Goal: Task Accomplishment & Management: Use online tool/utility

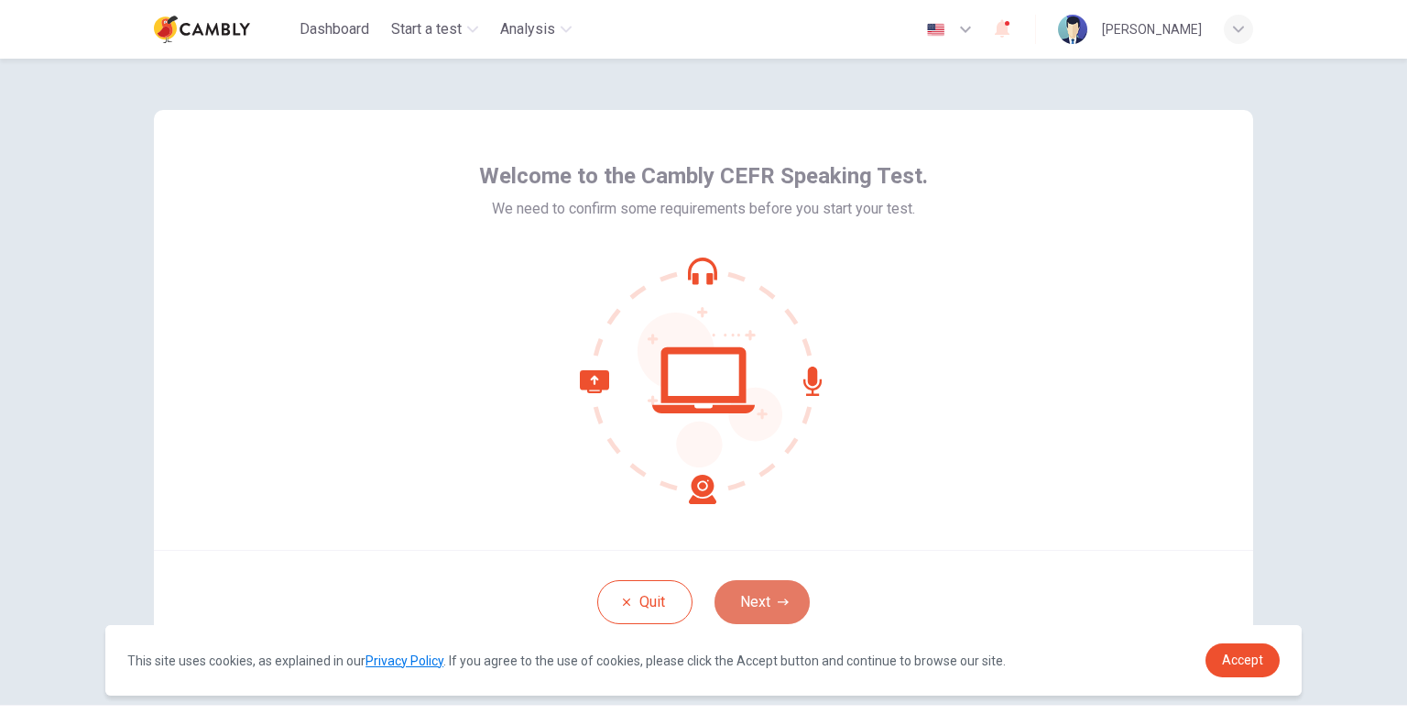
click at [753, 611] on button "Next" at bounding box center [762, 602] width 95 height 44
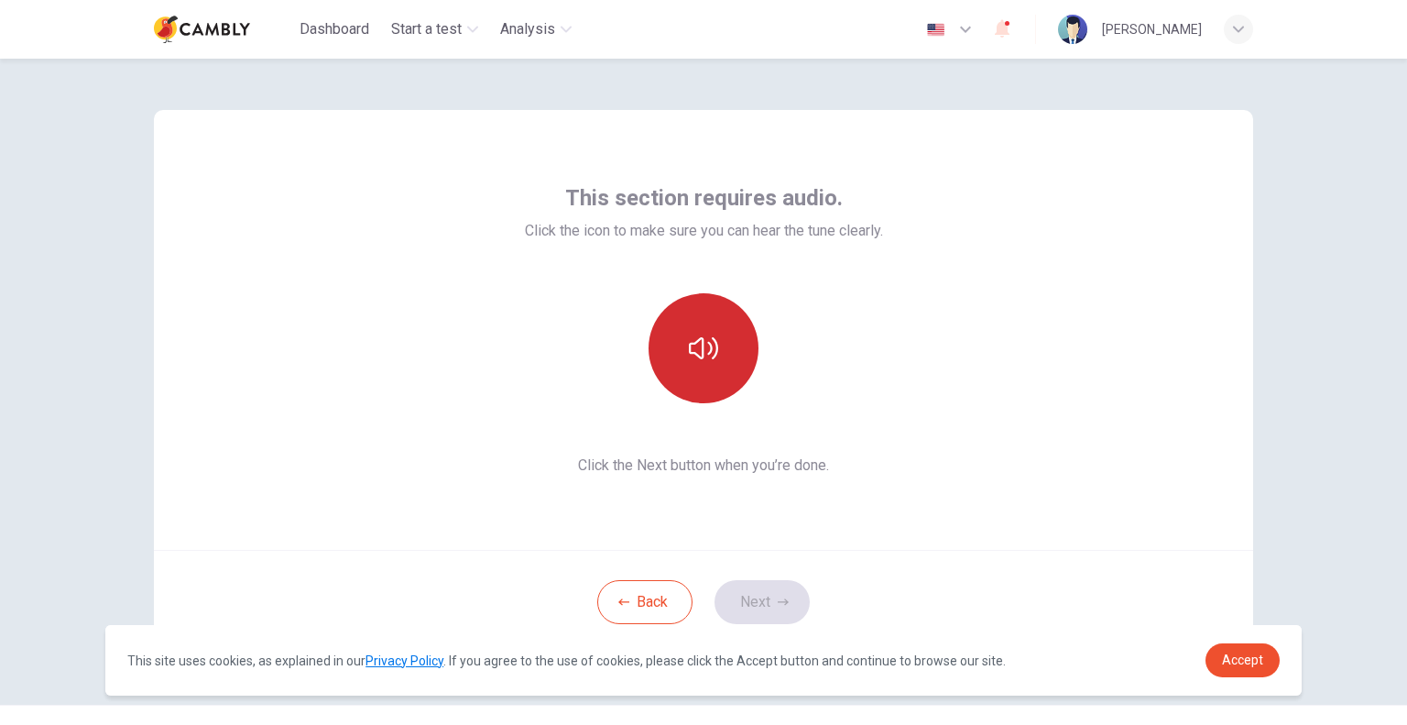
click at [707, 388] on button "button" at bounding box center [704, 348] width 110 height 110
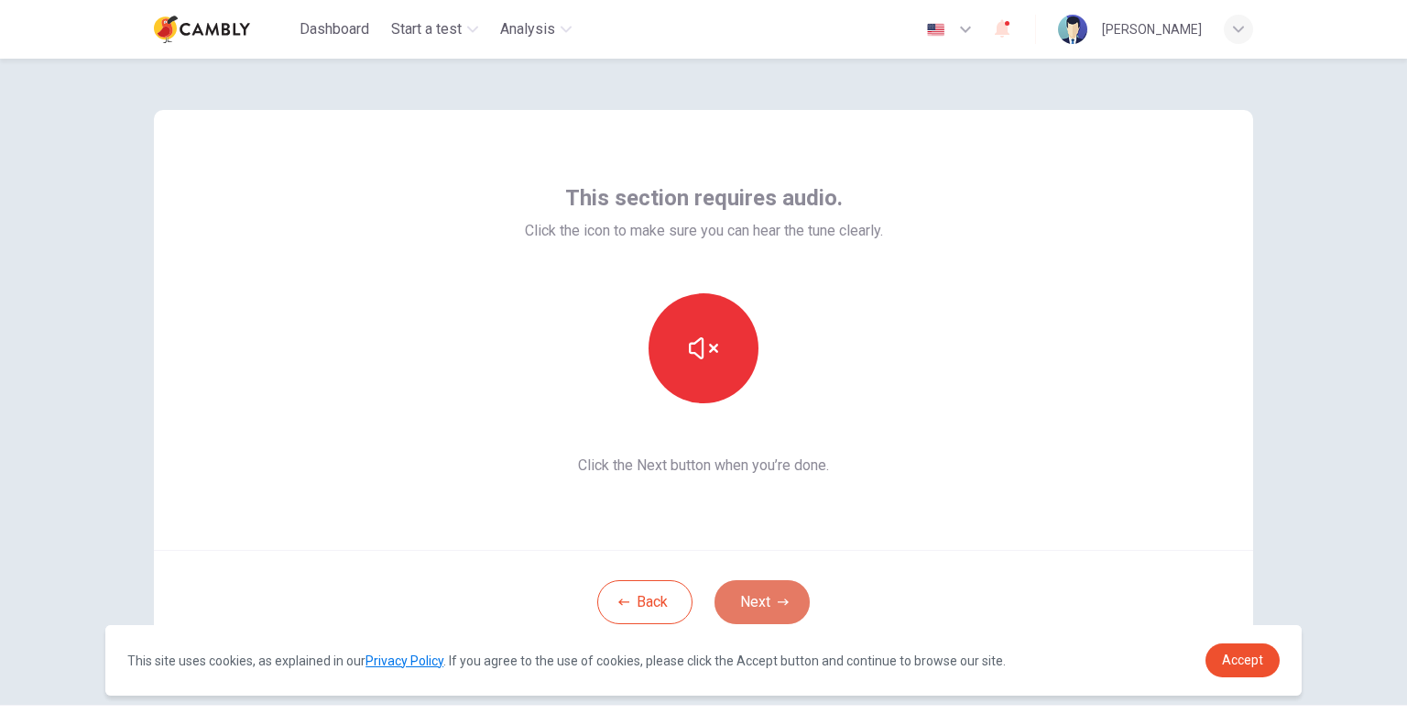
click at [752, 601] on button "Next" at bounding box center [762, 602] width 95 height 44
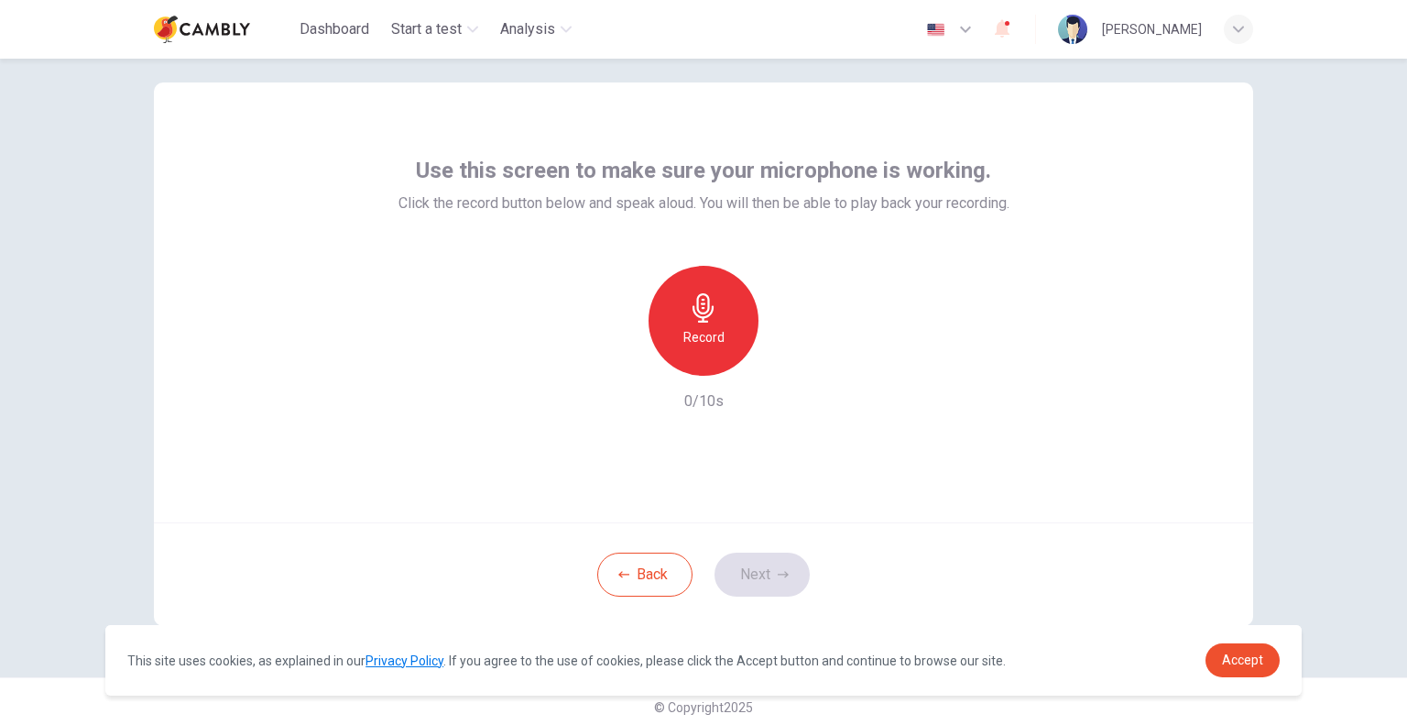
scroll to position [38, 0]
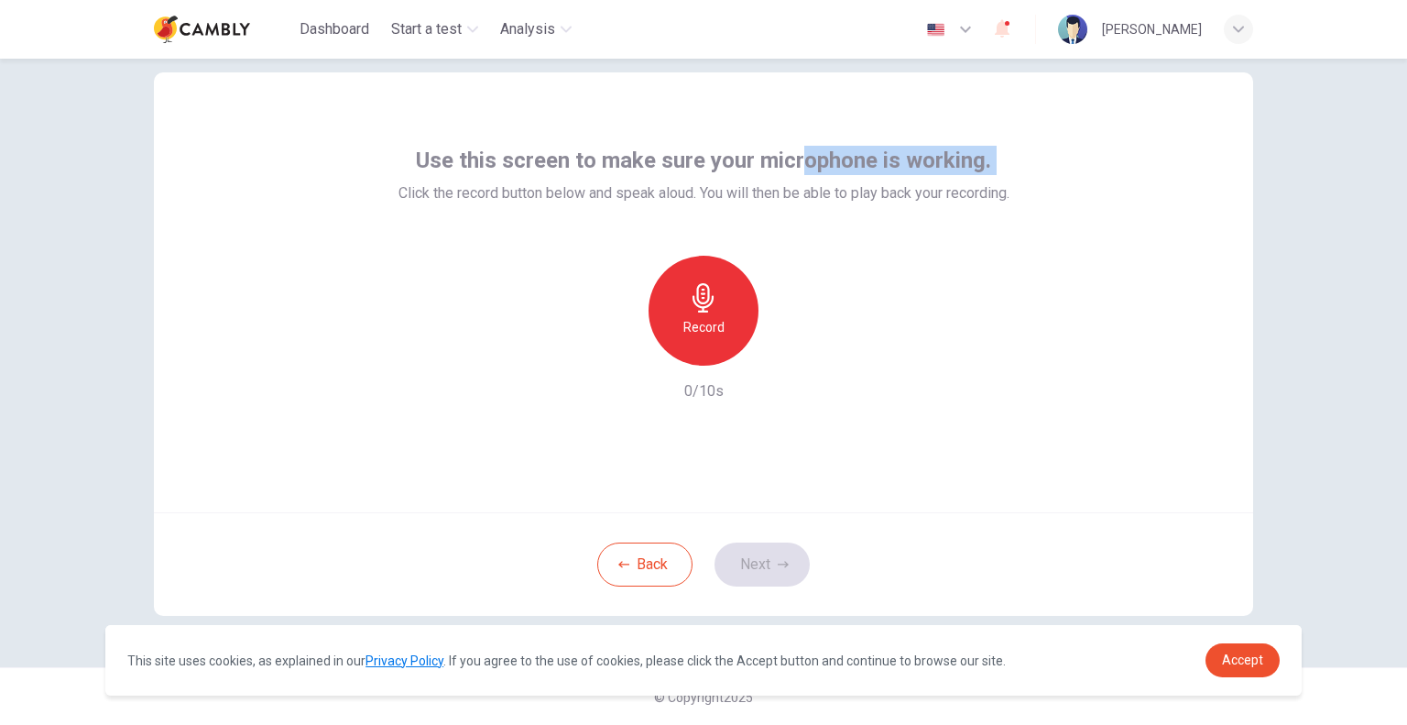
drag, startPoint x: 356, startPoint y: 143, endPoint x: 789, endPoint y: 150, distance: 432.5
click at [795, 150] on div "Use this screen to make sure your microphone is working. Click the record butto…" at bounding box center [703, 292] width 1099 height 440
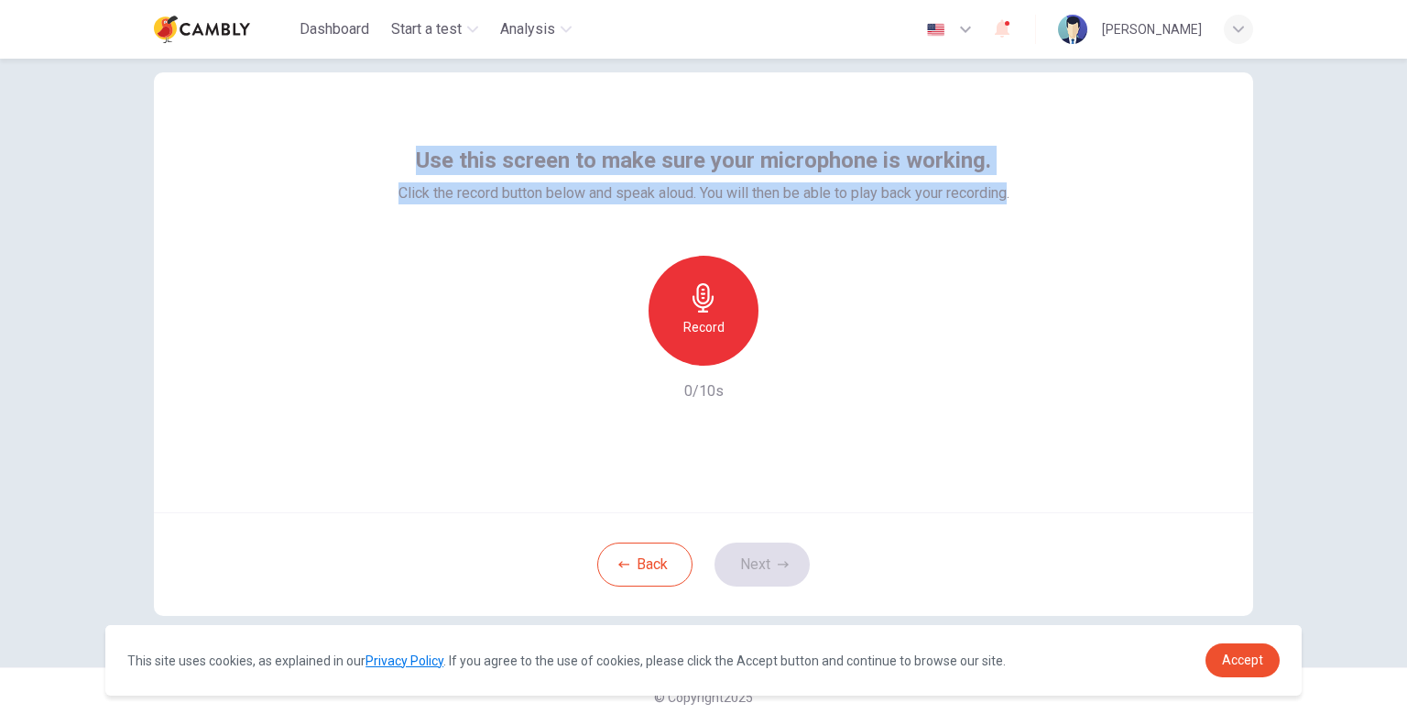
drag, startPoint x: 413, startPoint y: 150, endPoint x: 1003, endPoint y: 197, distance: 591.9
click at [1003, 197] on div "Use this screen to make sure your microphone is working. Click the record butto…" at bounding box center [704, 175] width 611 height 59
copy div "Use this screen to make sure your microphone is working. Click the record butto…"
click at [678, 297] on div "Record" at bounding box center [704, 311] width 110 height 110
click at [749, 551] on button "Next" at bounding box center [762, 564] width 95 height 44
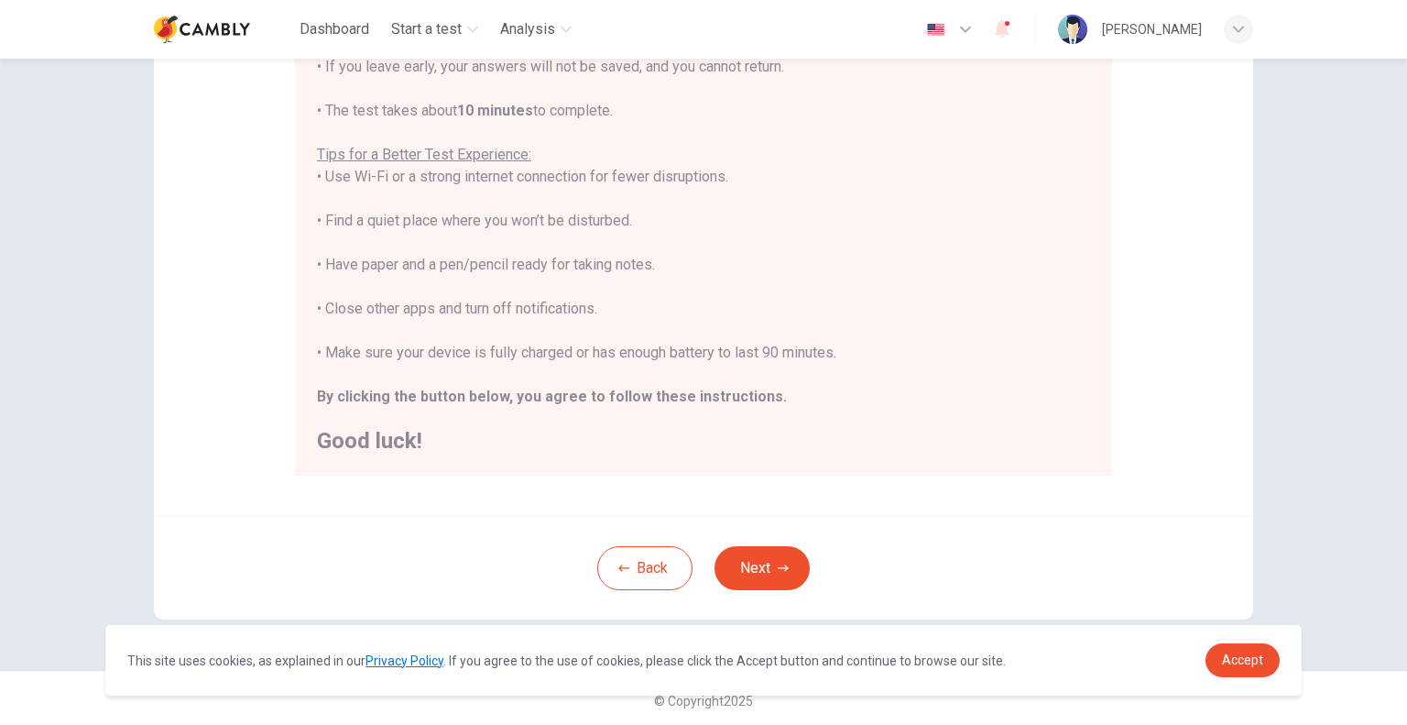
scroll to position [293, 0]
click at [740, 574] on button "Next" at bounding box center [762, 564] width 95 height 44
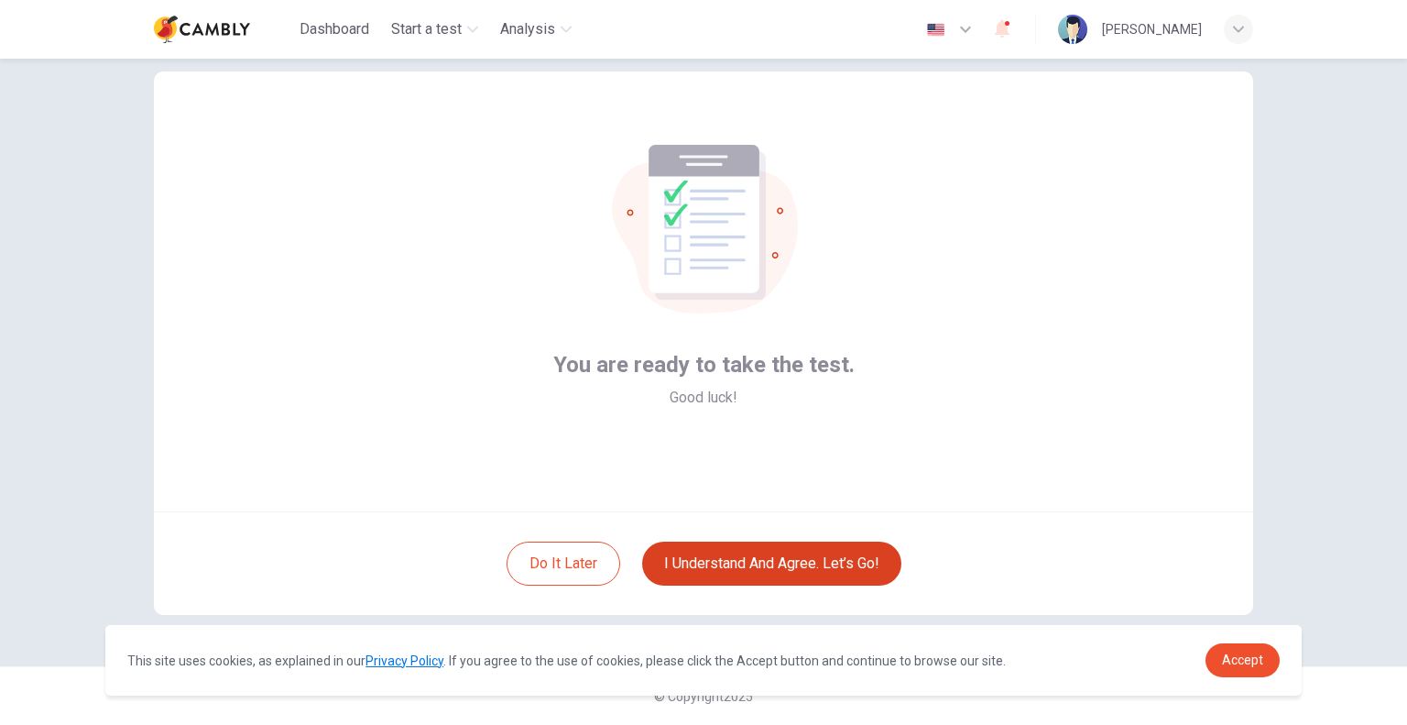
scroll to position [38, 0]
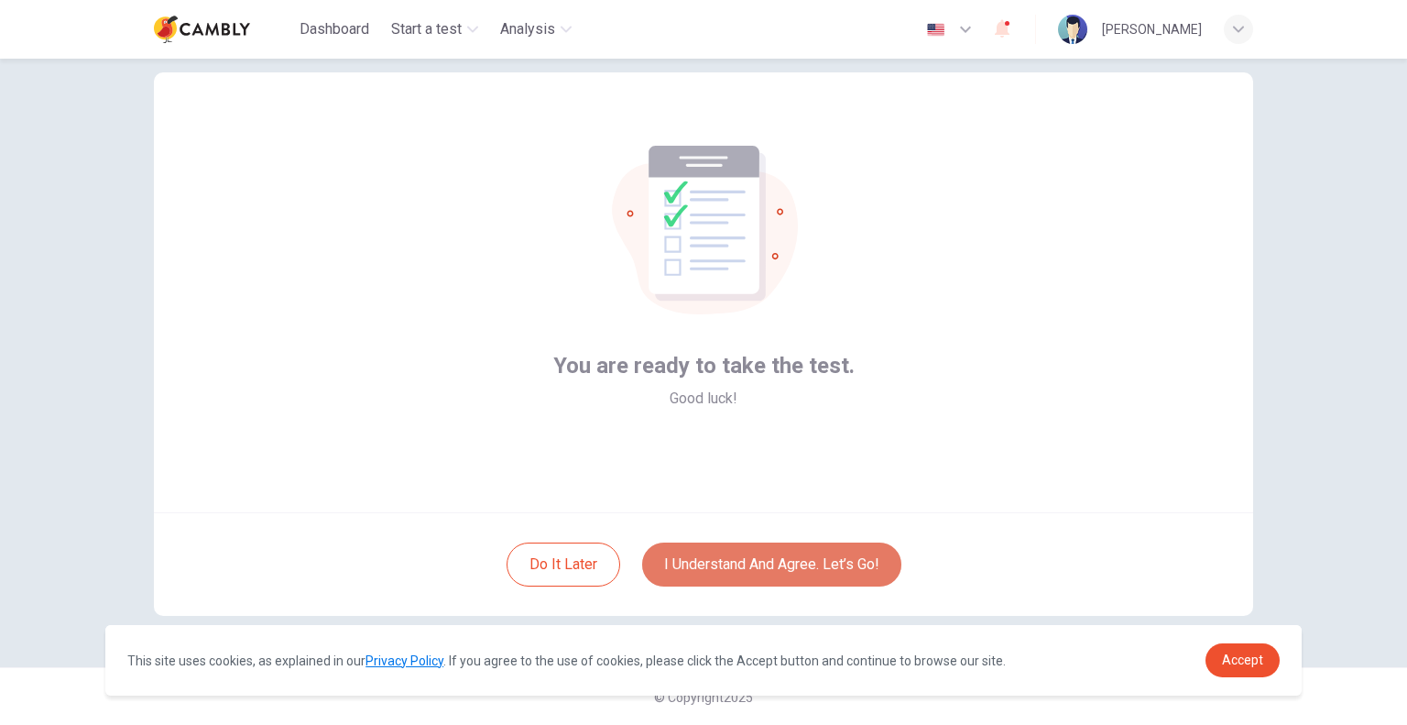
click at [737, 559] on button "I understand and agree. Let’s go!" at bounding box center [771, 564] width 259 height 44
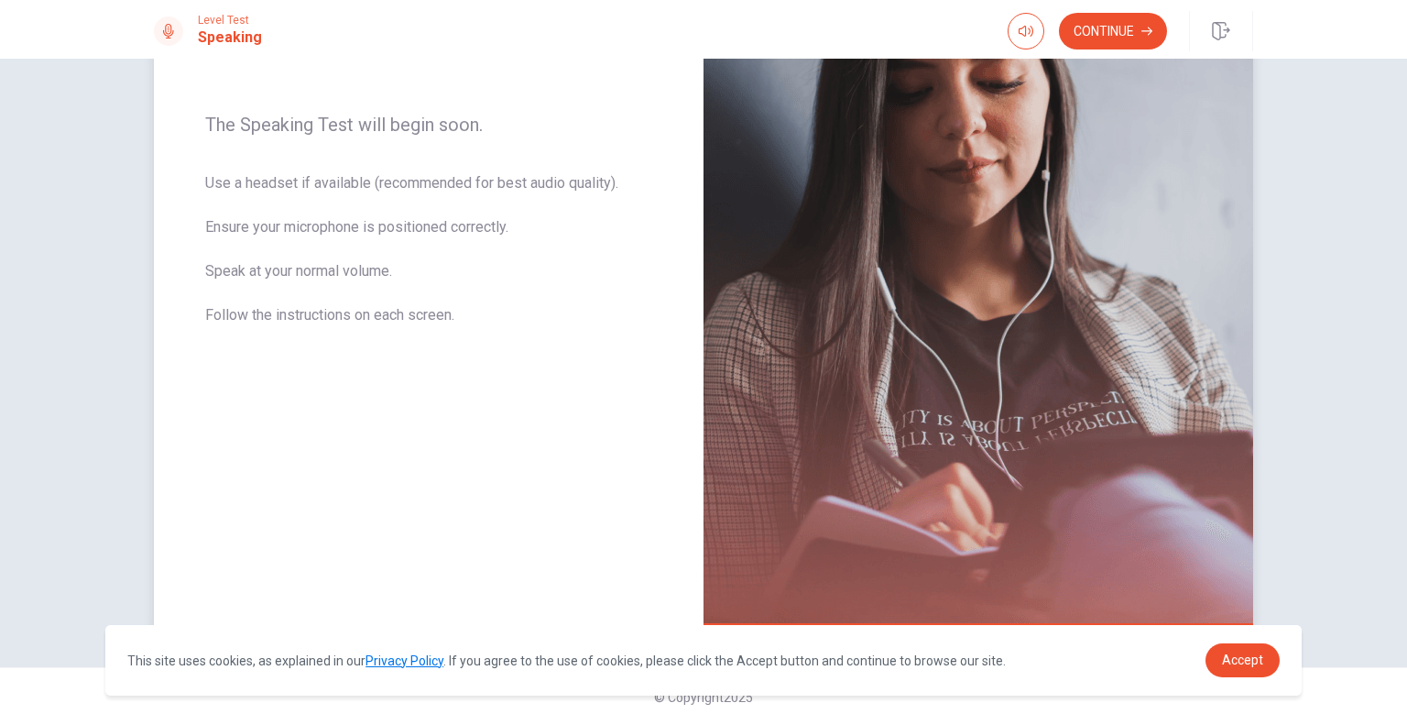
scroll to position [172, 0]
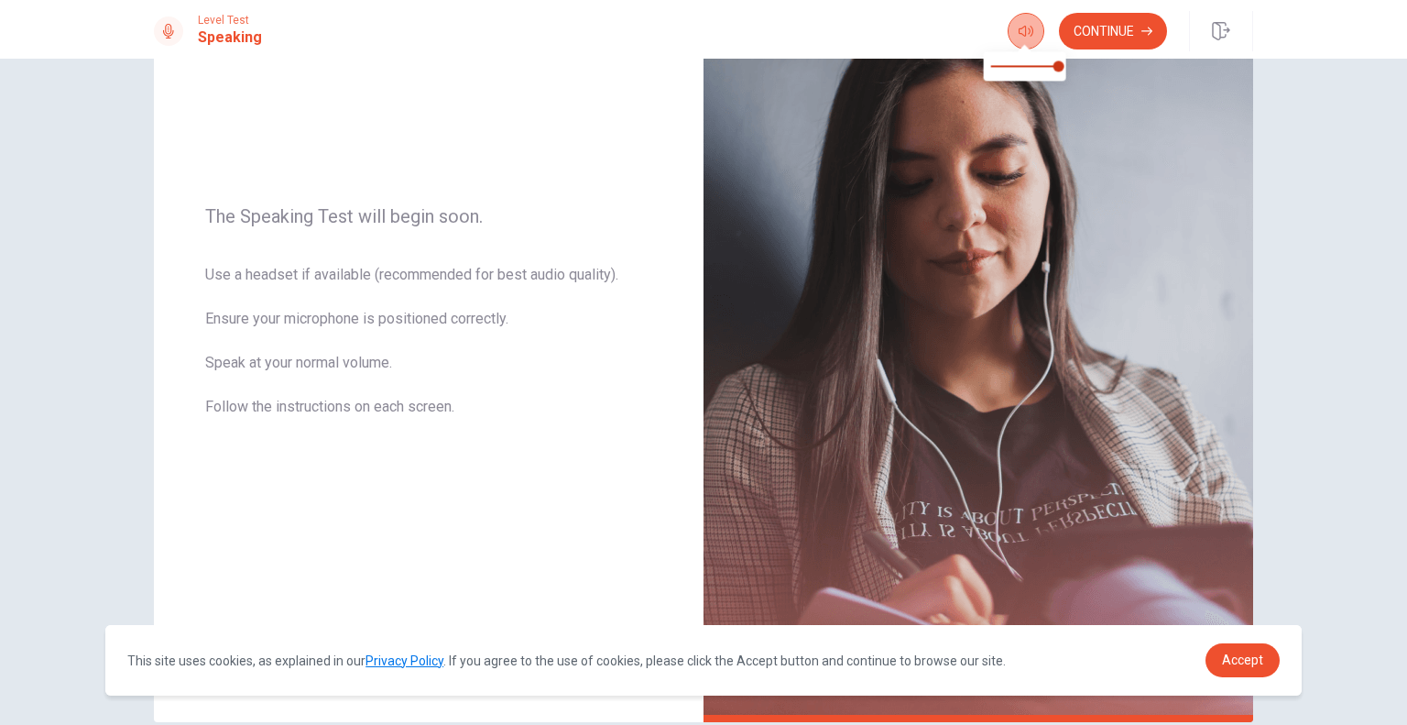
click at [1023, 31] on icon "button" at bounding box center [1026, 31] width 15 height 15
click at [1129, 33] on button "Continue" at bounding box center [1113, 31] width 108 height 37
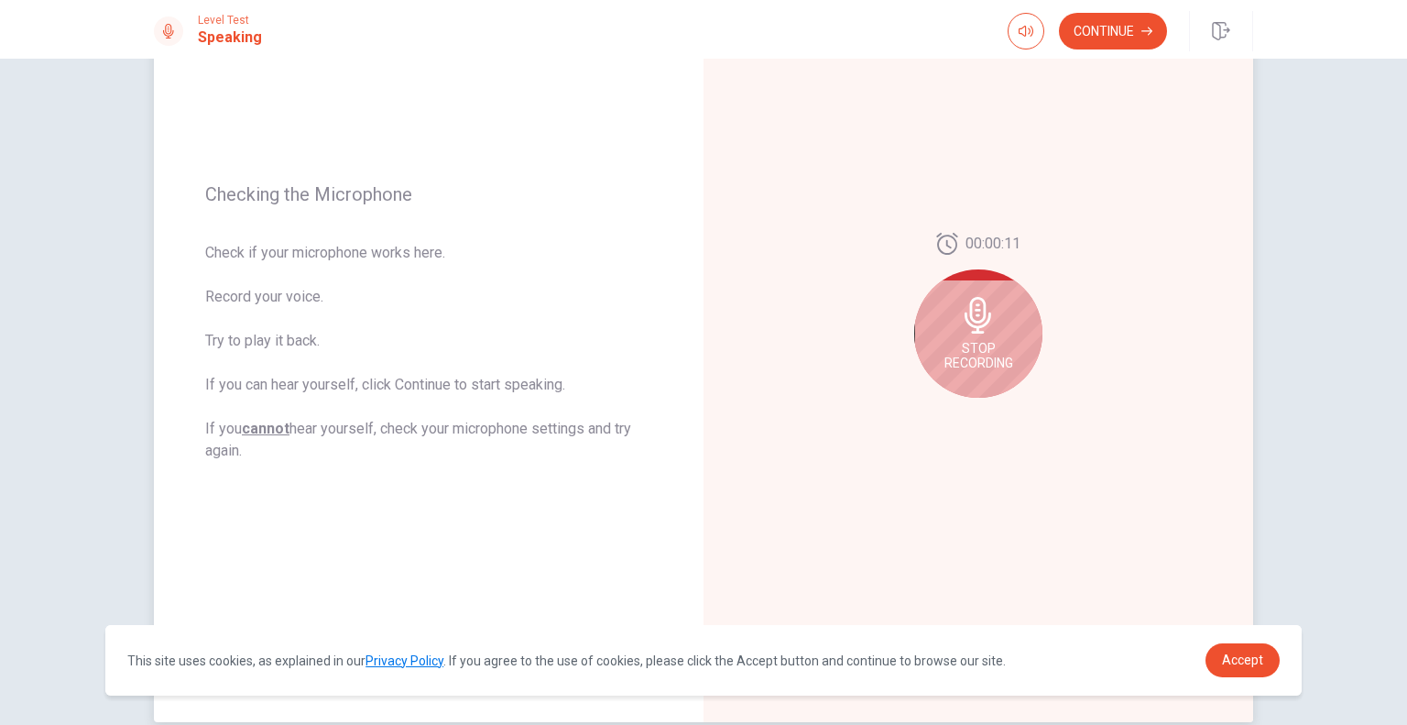
drag, startPoint x: 202, startPoint y: 181, endPoint x: 313, endPoint y: 247, distance: 130.3
click at [344, 272] on div "Checking the Microphone Check if your microphone works here. Record your voice.…" at bounding box center [429, 322] width 550 height 799
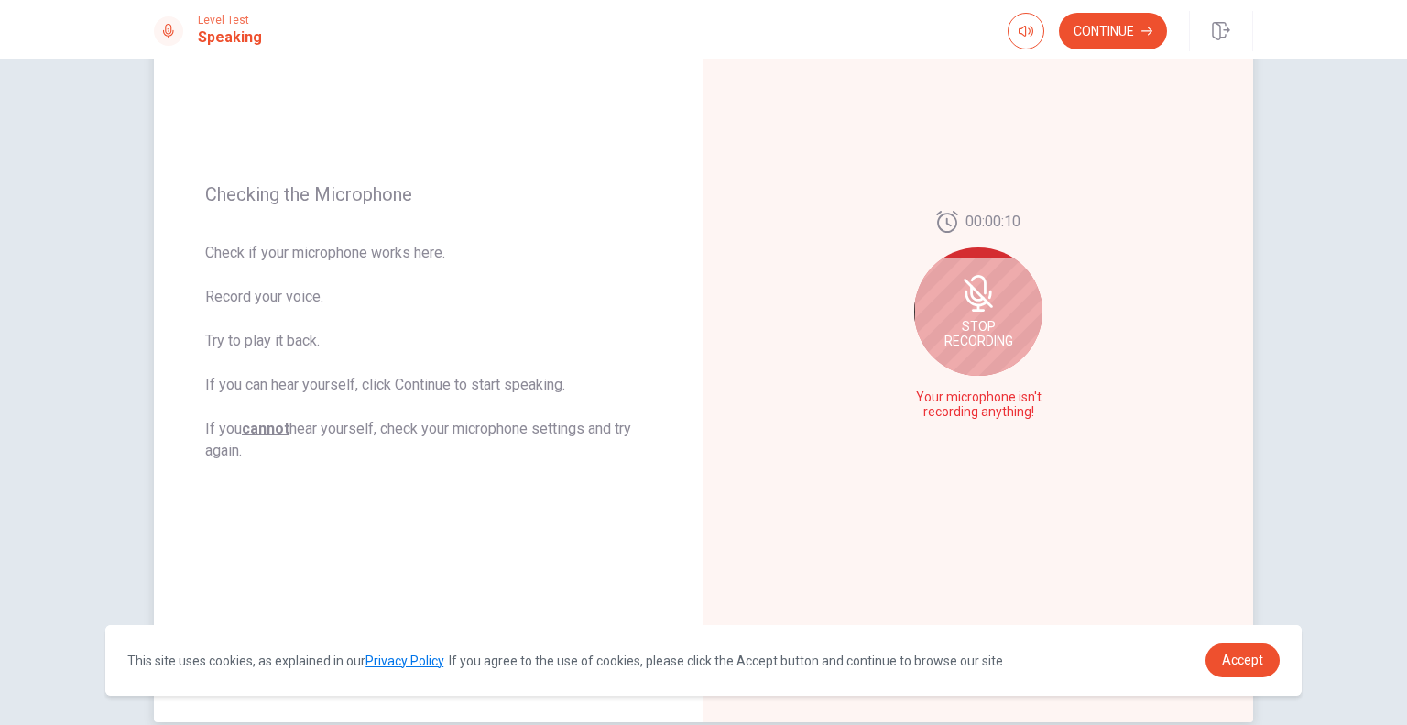
click at [216, 202] on span "Checking the Microphone" at bounding box center [428, 194] width 447 height 22
drag, startPoint x: 202, startPoint y: 197, endPoint x: 366, endPoint y: 215, distance: 165.9
click at [366, 215] on div "Checking the Microphone Check if your microphone works here. Record your voice.…" at bounding box center [429, 322] width 550 height 799
click at [259, 201] on span "Checking the Microphone" at bounding box center [428, 194] width 447 height 22
drag, startPoint x: 223, startPoint y: 191, endPoint x: 370, endPoint y: 358, distance: 222.6
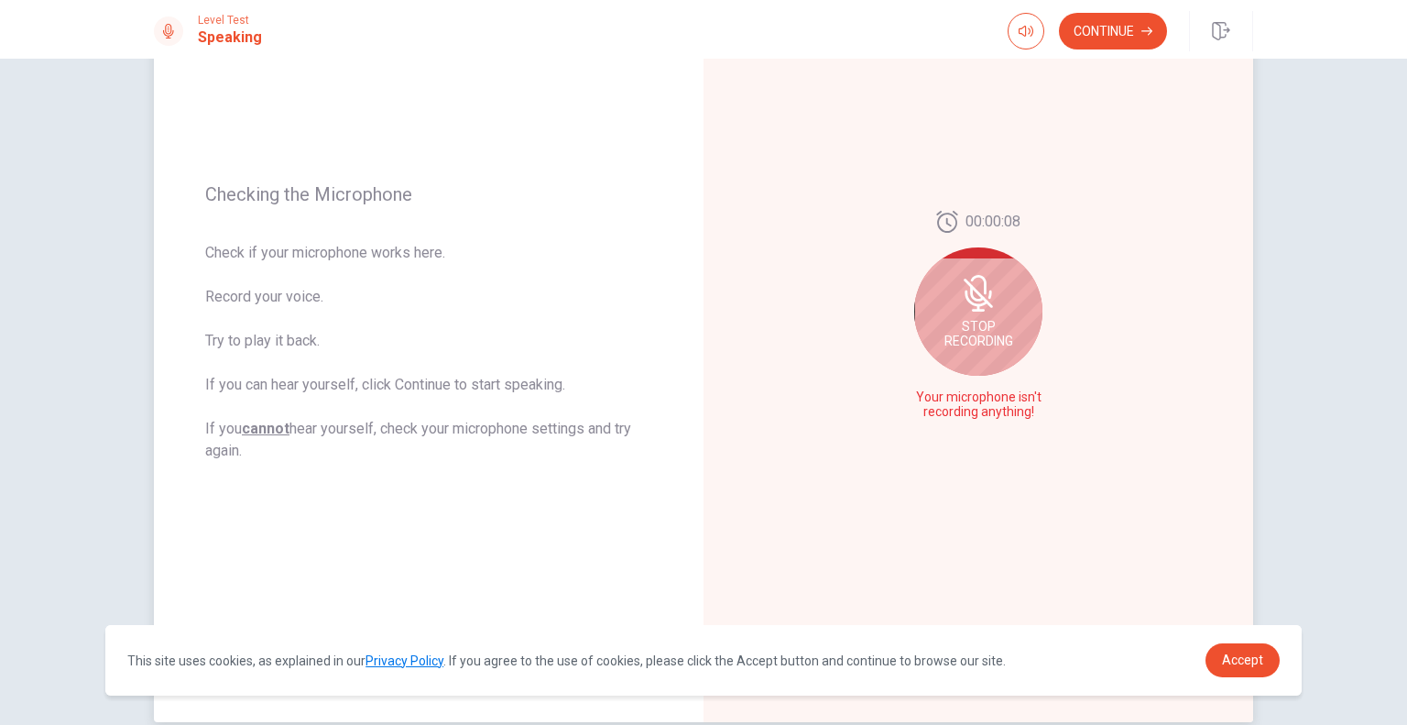
click at [387, 224] on div "Checking the Microphone Check if your microphone works here. Record your voice.…" at bounding box center [429, 322] width 550 height 799
drag, startPoint x: 232, startPoint y: 457, endPoint x: 211, endPoint y: 366, distance: 94.0
click at [211, 366] on span "Check if your microphone works here. Record your voice. Try to play it back. If…" at bounding box center [428, 352] width 447 height 220
click at [945, 322] on span "Stop Recording" at bounding box center [979, 333] width 69 height 29
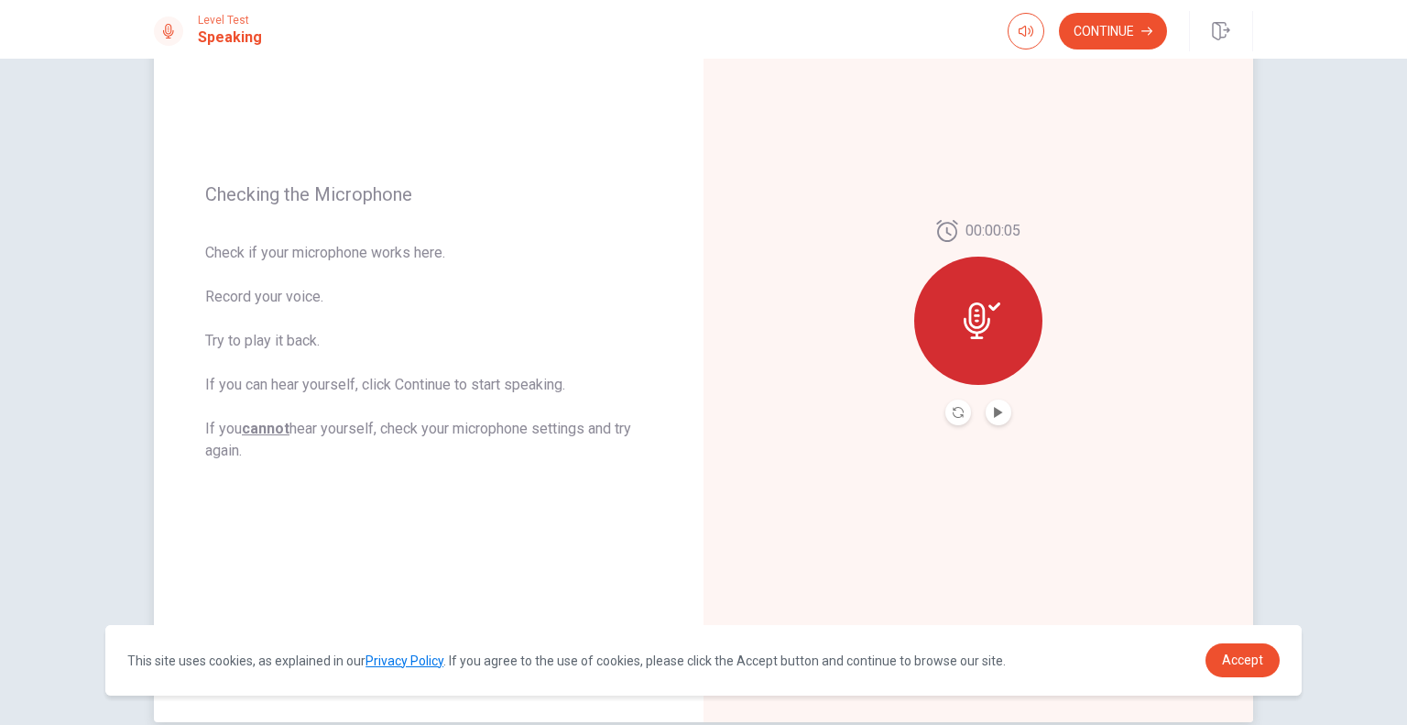
drag, startPoint x: 227, startPoint y: 461, endPoint x: 220, endPoint y: 425, distance: 36.5
click at [209, 413] on div "Checking the Microphone Check if your microphone works here. Record your voice.…" at bounding box center [429, 322] width 550 height 799
click at [1000, 407] on button "Play Audio" at bounding box center [999, 412] width 26 height 26
click at [997, 410] on icon "Pause Audio" at bounding box center [998, 412] width 9 height 11
click at [982, 331] on icon at bounding box center [982, 320] width 37 height 37
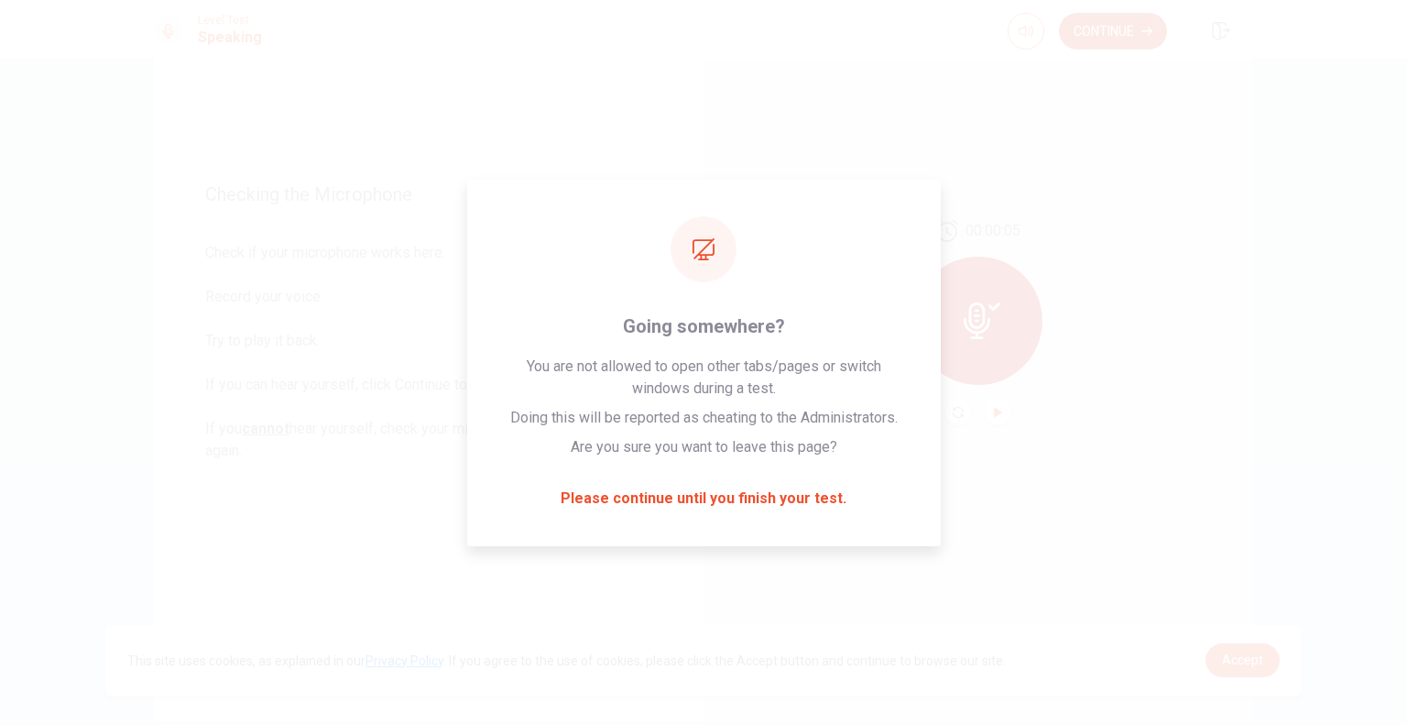
click at [1126, 40] on button "Continue" at bounding box center [1113, 31] width 108 height 37
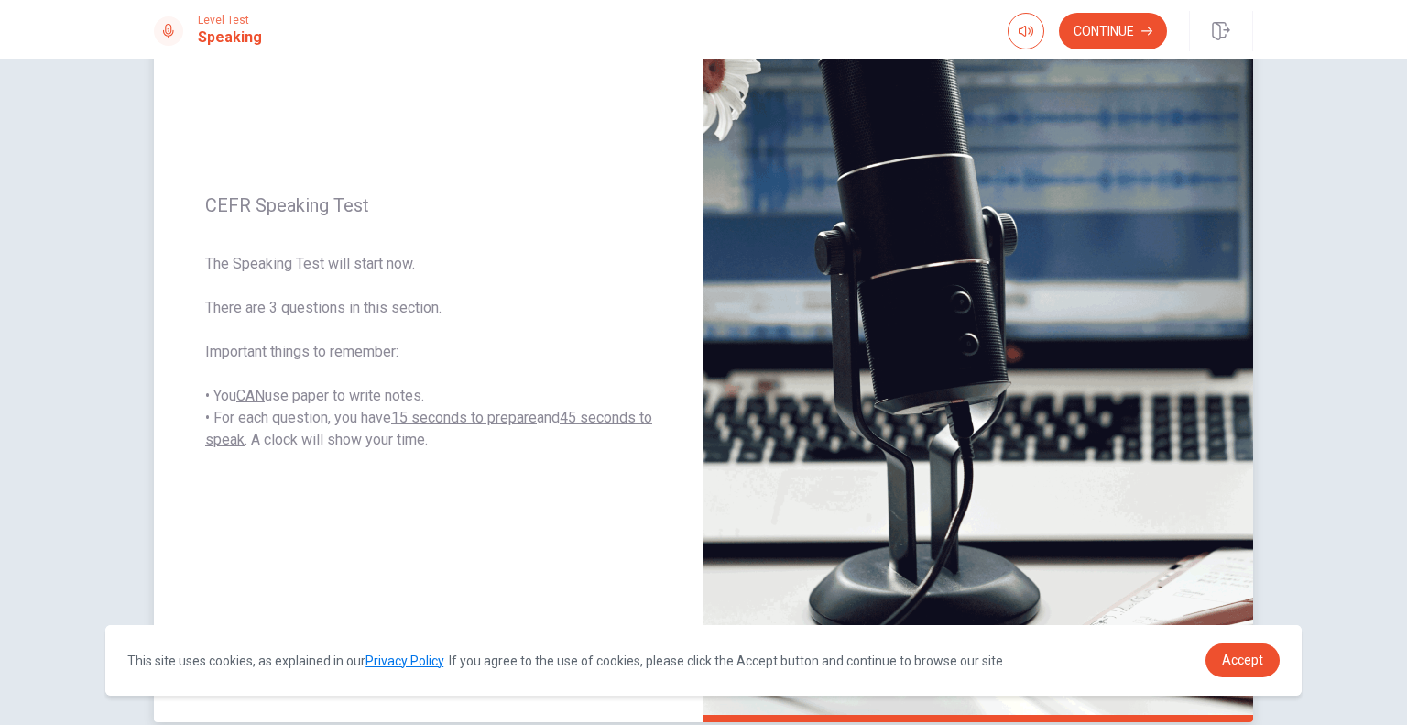
drag, startPoint x: 469, startPoint y: 440, endPoint x: 336, endPoint y: 428, distance: 133.4
click at [313, 421] on span "The Speaking Test will start now. There are 3 questions in this section. Import…" at bounding box center [428, 352] width 447 height 198
drag, startPoint x: 350, startPoint y: 439, endPoint x: 305, endPoint y: 443, distance: 45.1
click at [347, 439] on span "The Speaking Test will start now. There are 3 questions in this section. Import…" at bounding box center [428, 352] width 447 height 198
drag, startPoint x: 305, startPoint y: 443, endPoint x: 346, endPoint y: 441, distance: 41.3
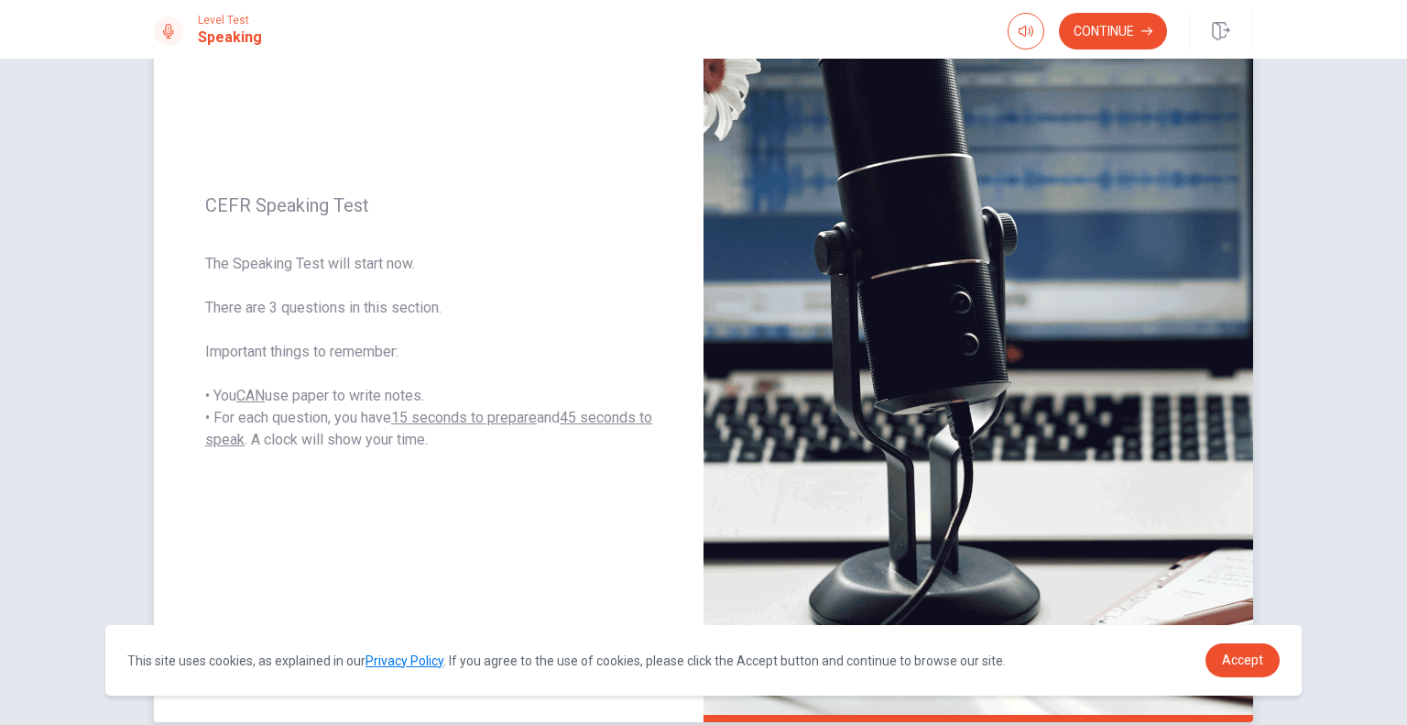
click at [308, 443] on span "The Speaking Test will start now. There are 3 questions in this section. Import…" at bounding box center [428, 352] width 447 height 198
drag, startPoint x: 412, startPoint y: 443, endPoint x: 446, endPoint y: 468, distance: 42.0
click at [205, 407] on span "The Speaking Test will start now. There are 3 questions in this section. Import…" at bounding box center [428, 352] width 447 height 198
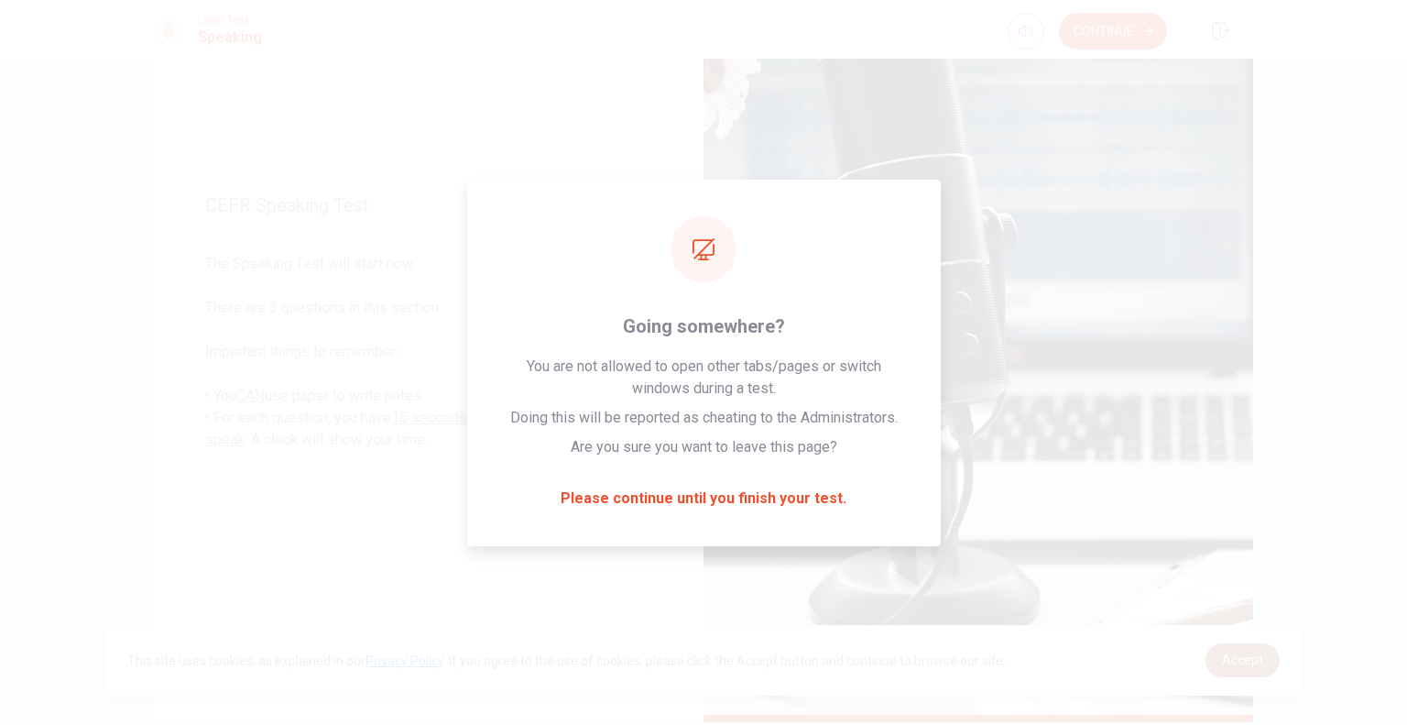
click at [1231, 655] on span "Accept" at bounding box center [1242, 659] width 41 height 15
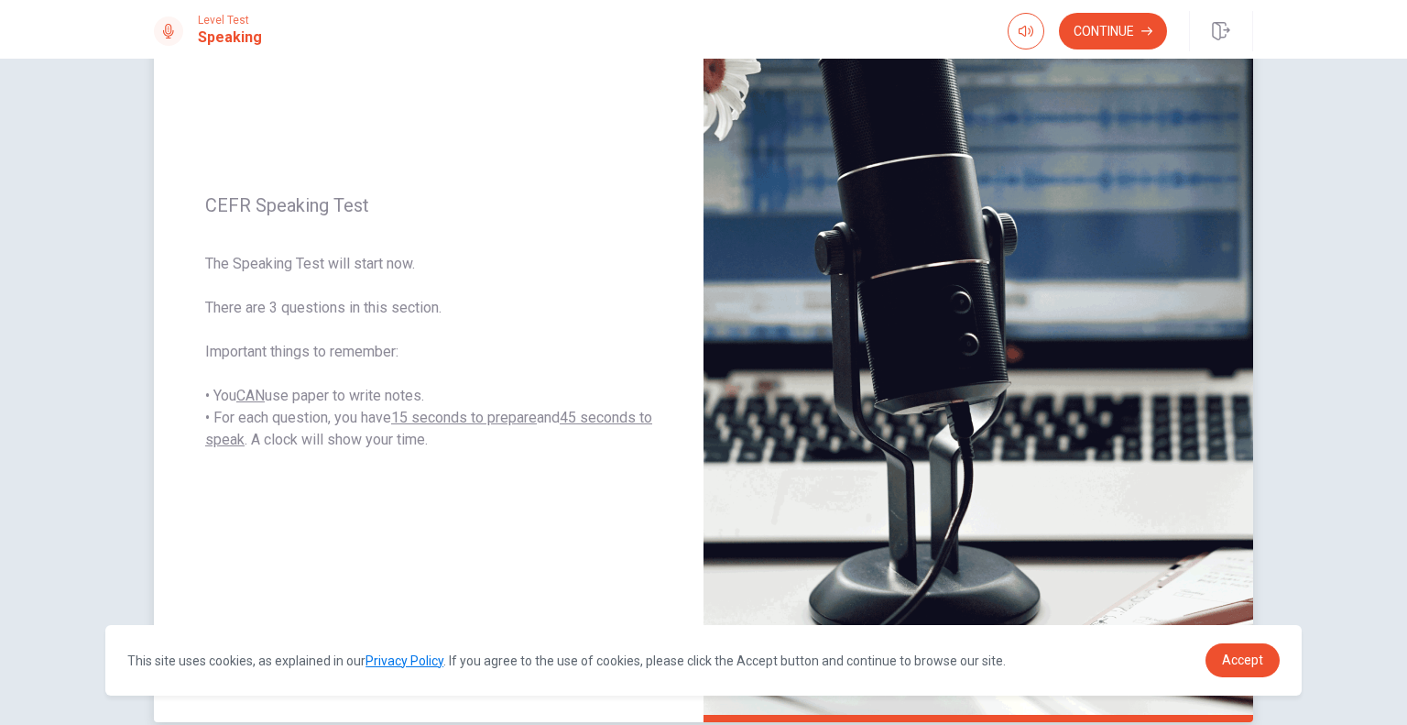
drag, startPoint x: 585, startPoint y: 593, endPoint x: 546, endPoint y: 578, distance: 42.0
click at [584, 592] on div "CEFR Speaking Test The Speaking Test will start now. There are 3 questions in t…" at bounding box center [429, 322] width 550 height 799
drag, startPoint x: 398, startPoint y: 436, endPoint x: 345, endPoint y: 414, distance: 57.5
click at [360, 422] on span "The Speaking Test will start now. There are 3 questions in this section. Import…" at bounding box center [428, 352] width 447 height 198
drag, startPoint x: 209, startPoint y: 190, endPoint x: 385, endPoint y: 323, distance: 221.0
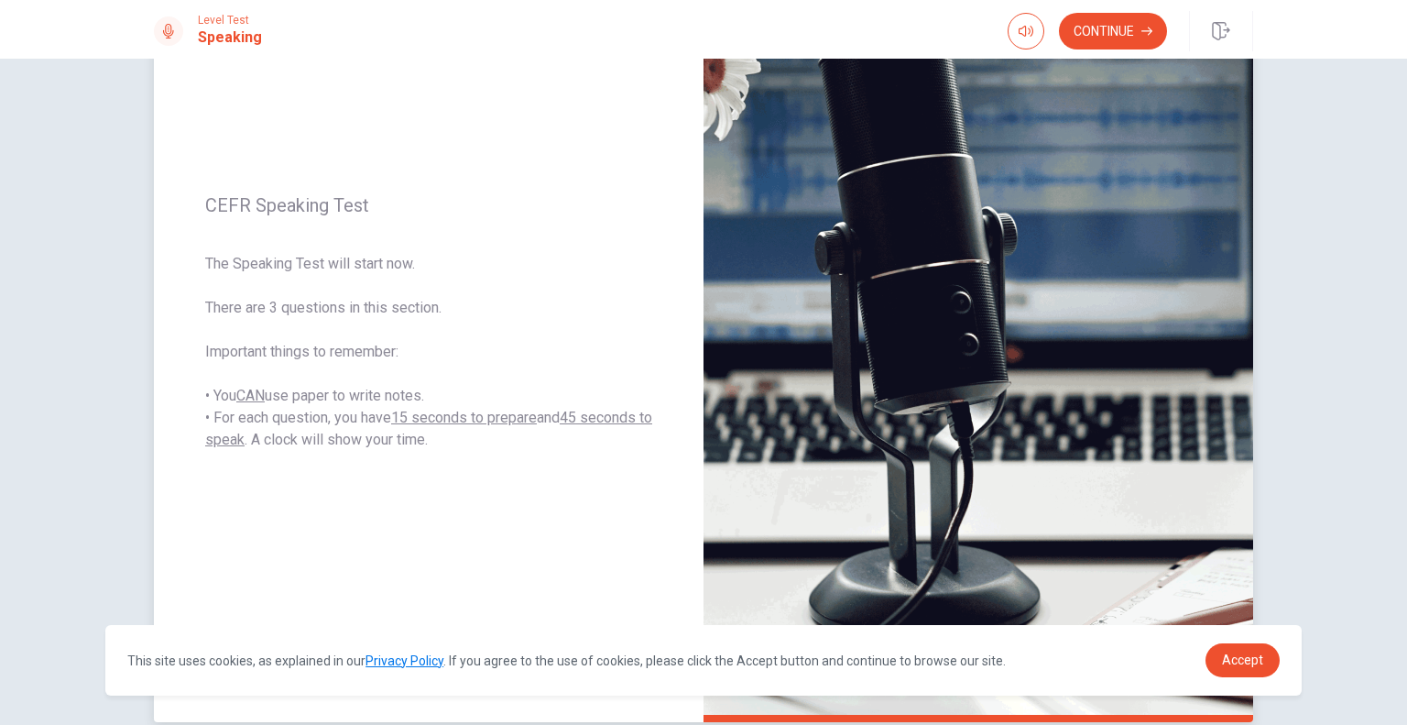
click at [385, 321] on div "CEFR Speaking Test The Speaking Test will start now. There are 3 questions in t…" at bounding box center [429, 322] width 550 height 799
click at [1092, 28] on button "Continue" at bounding box center [1113, 31] width 108 height 37
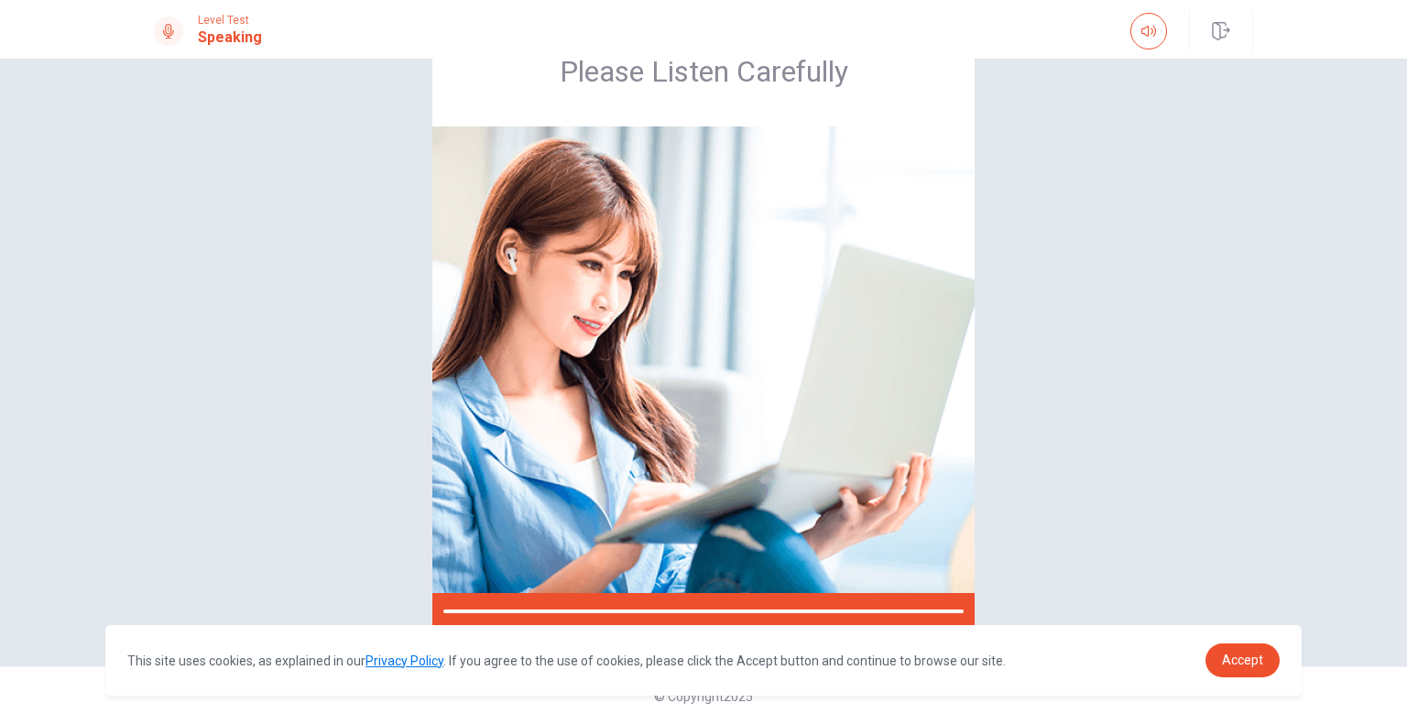
scroll to position [78, 0]
click at [1093, 98] on div "Please Listen Carefully" at bounding box center [704, 323] width 1158 height 613
click at [463, 607] on div at bounding box center [703, 612] width 542 height 37
drag, startPoint x: 828, startPoint y: 609, endPoint x: 506, endPoint y: 602, distance: 322.6
click at [505, 602] on div at bounding box center [703, 612] width 542 height 37
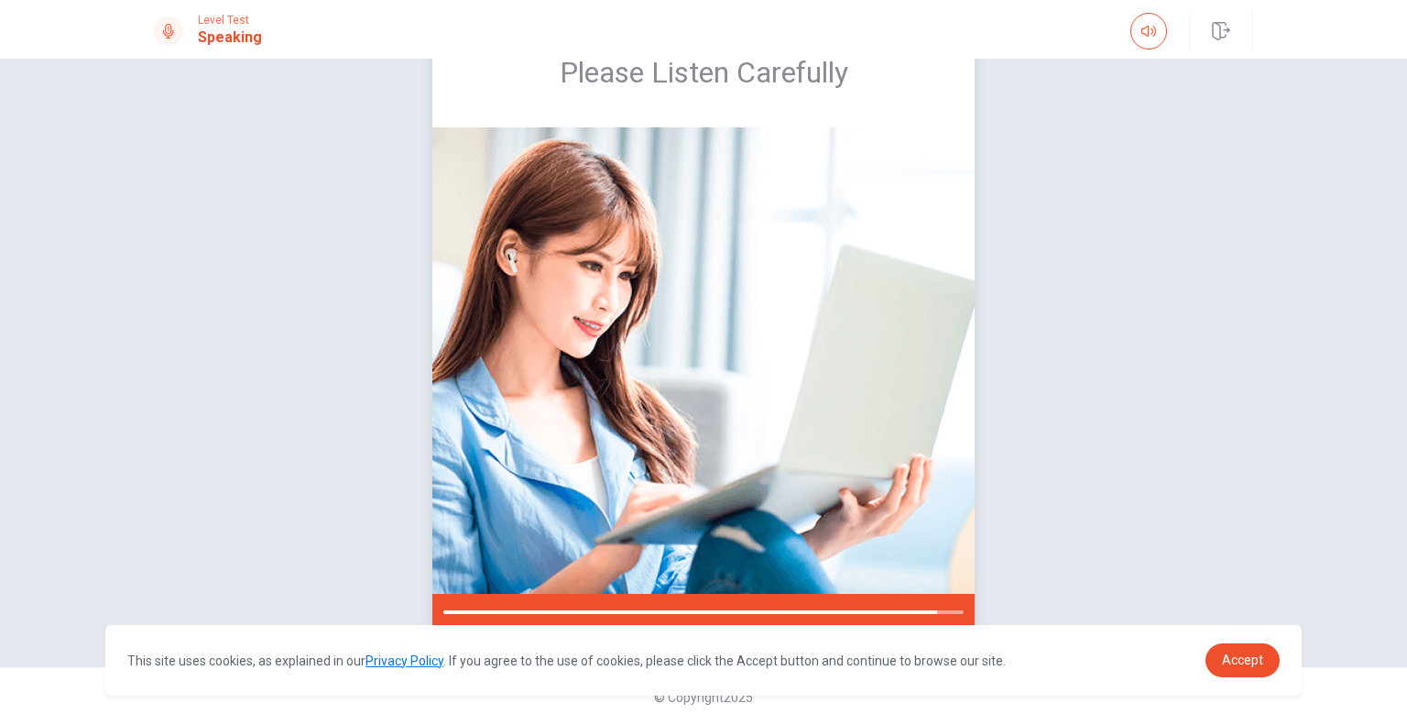
scroll to position [172, 0]
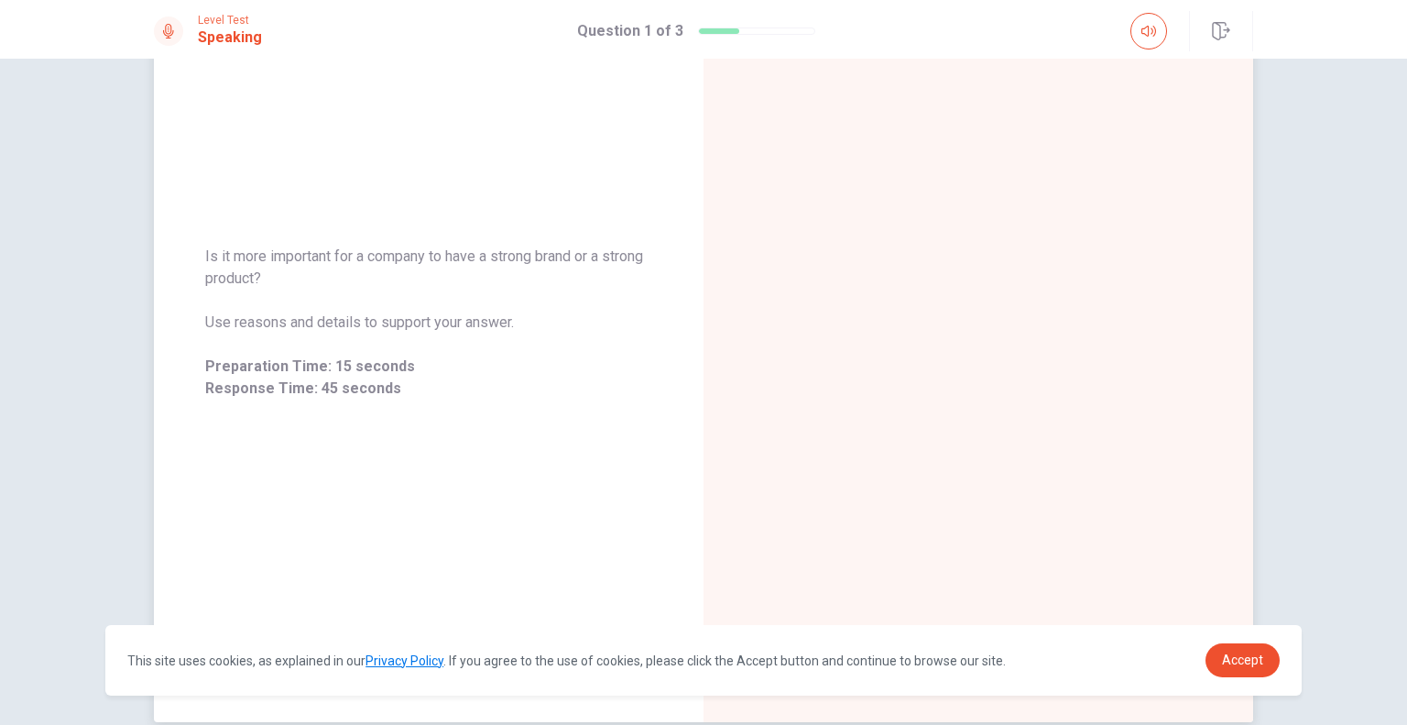
drag, startPoint x: 449, startPoint y: 318, endPoint x: 524, endPoint y: 325, distance: 75.5
click at [524, 325] on span "Use reasons and details to support your answer." at bounding box center [428, 323] width 447 height 22
drag, startPoint x: 443, startPoint y: 318, endPoint x: 536, endPoint y: 318, distance: 93.5
click at [536, 318] on span "Use reasons and details to support your answer." at bounding box center [428, 323] width 447 height 22
click at [1151, 36] on icon "button" at bounding box center [1149, 31] width 15 height 15
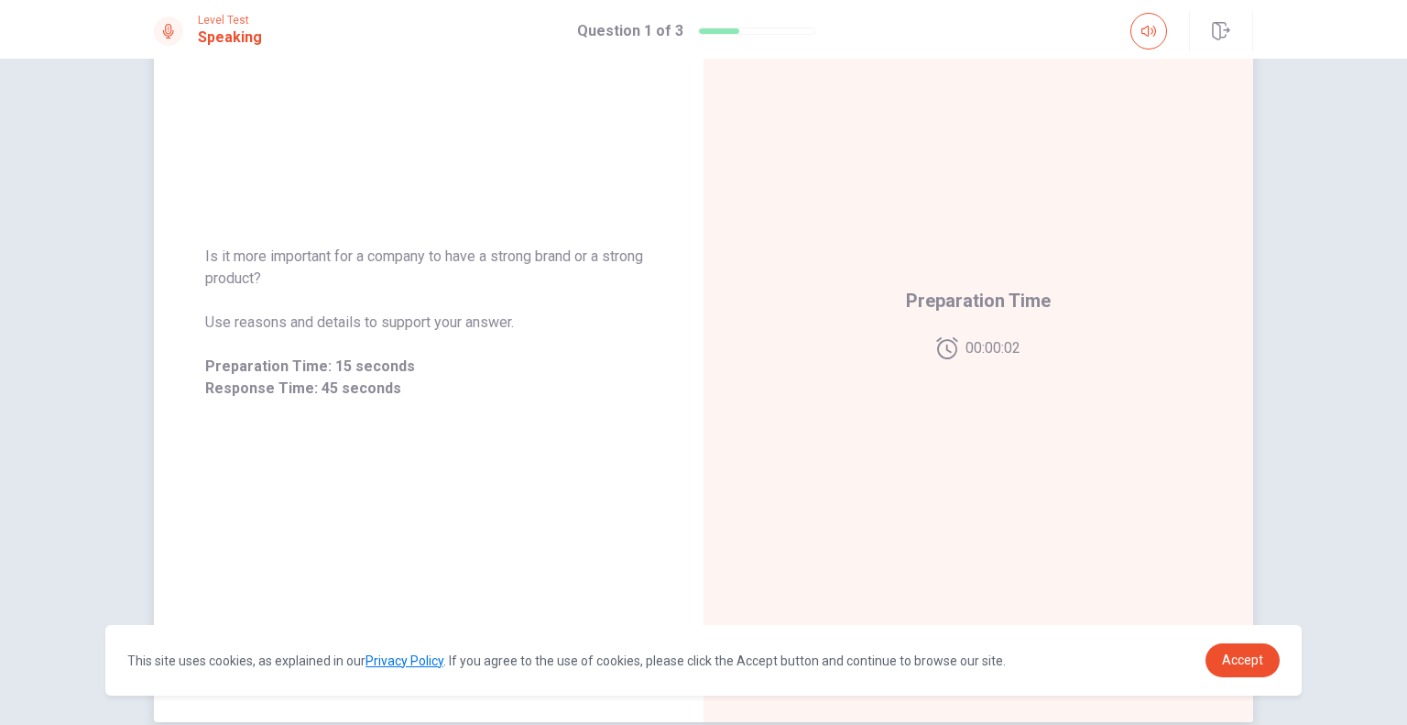
drag, startPoint x: 204, startPoint y: 254, endPoint x: 301, endPoint y: 266, distance: 96.9
click at [301, 266] on span "Is it more important for a company to have a strong brand or a strong product?" at bounding box center [428, 268] width 447 height 44
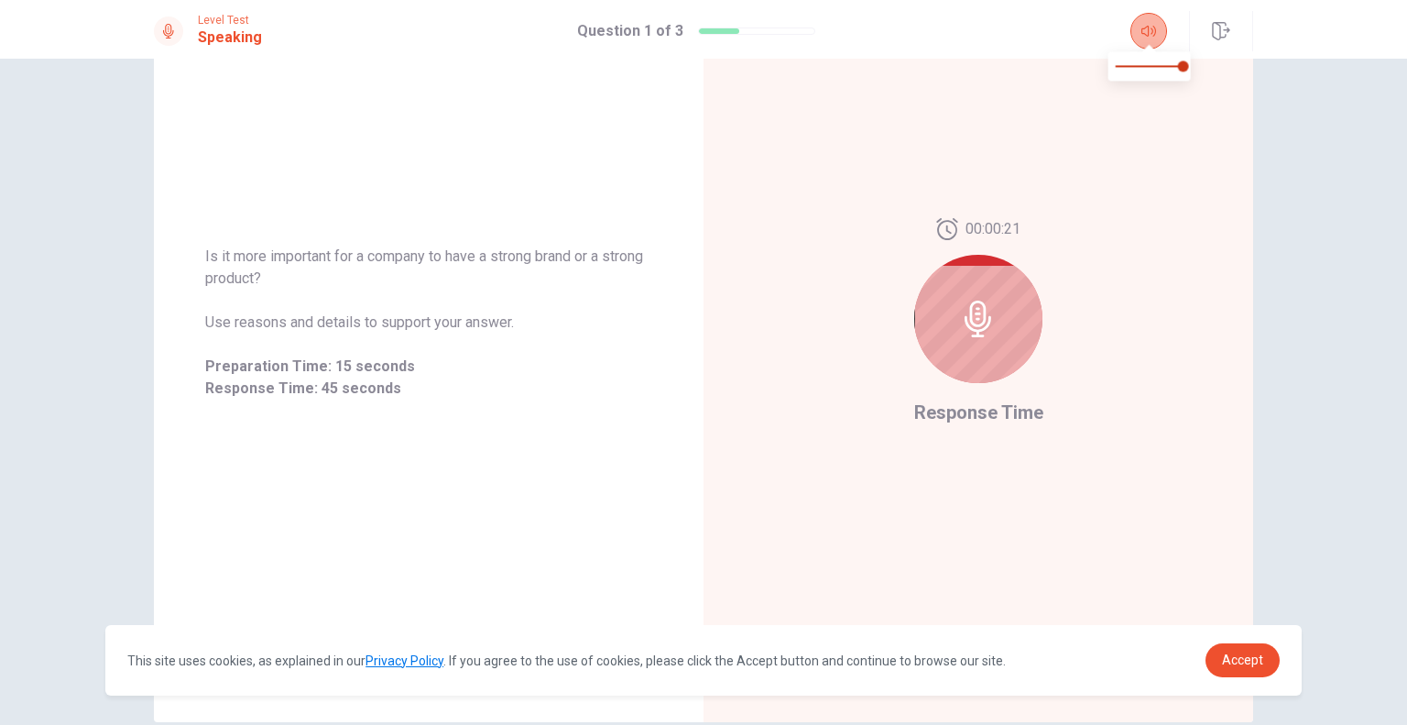
click at [1143, 37] on icon "button" at bounding box center [1149, 31] width 15 height 15
click at [991, 349] on div at bounding box center [978, 319] width 128 height 128
click at [965, 308] on icon at bounding box center [978, 319] width 27 height 37
click at [704, 571] on div "00:00:16 Response Time" at bounding box center [979, 322] width 550 height 799
drag, startPoint x: 194, startPoint y: 322, endPoint x: 378, endPoint y: 333, distance: 184.5
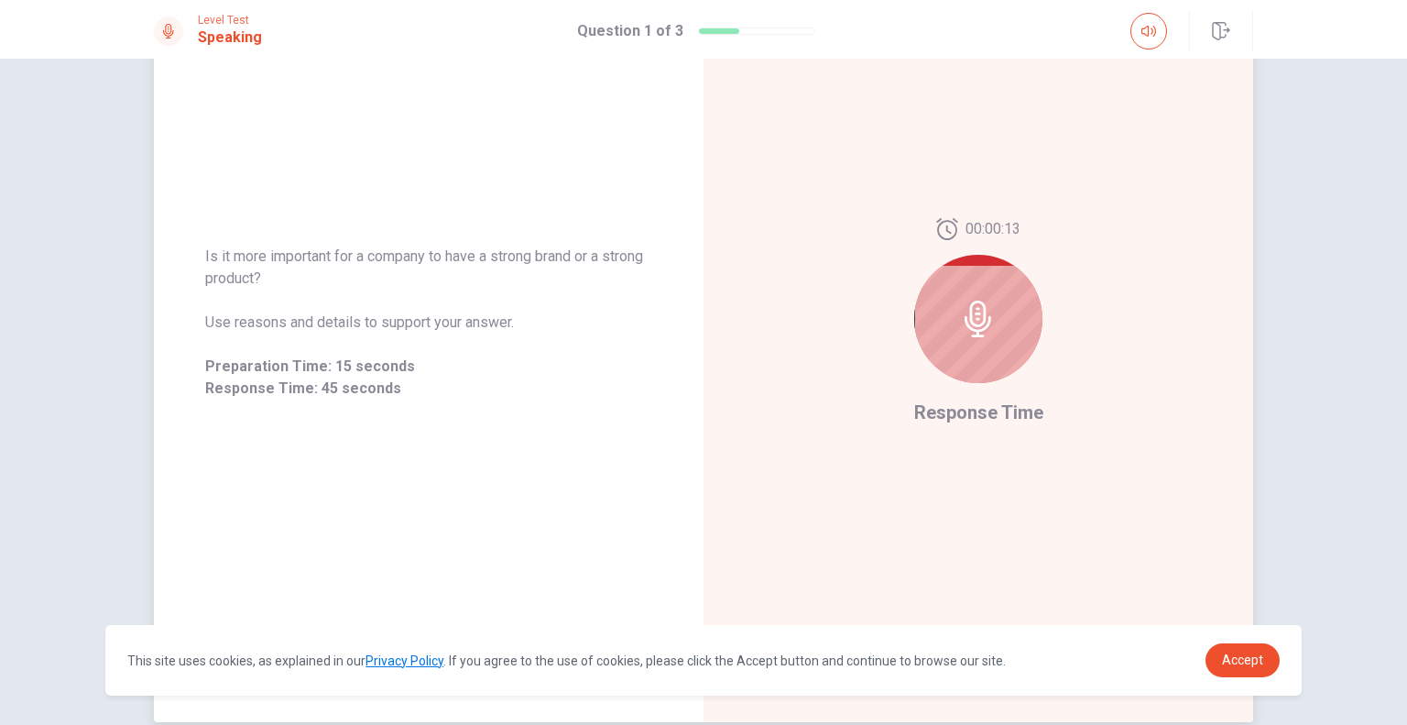
click at [378, 333] on div "Is it more important for a company to have a strong brand or a strong product? …" at bounding box center [429, 323] width 550 height 198
drag, startPoint x: 148, startPoint y: 191, endPoint x: 348, endPoint y: 356, distance: 259.0
click at [348, 356] on div "Is it more important for a company to have a strong brand or a strong product? …" at bounding box center [429, 322] width 550 height 799
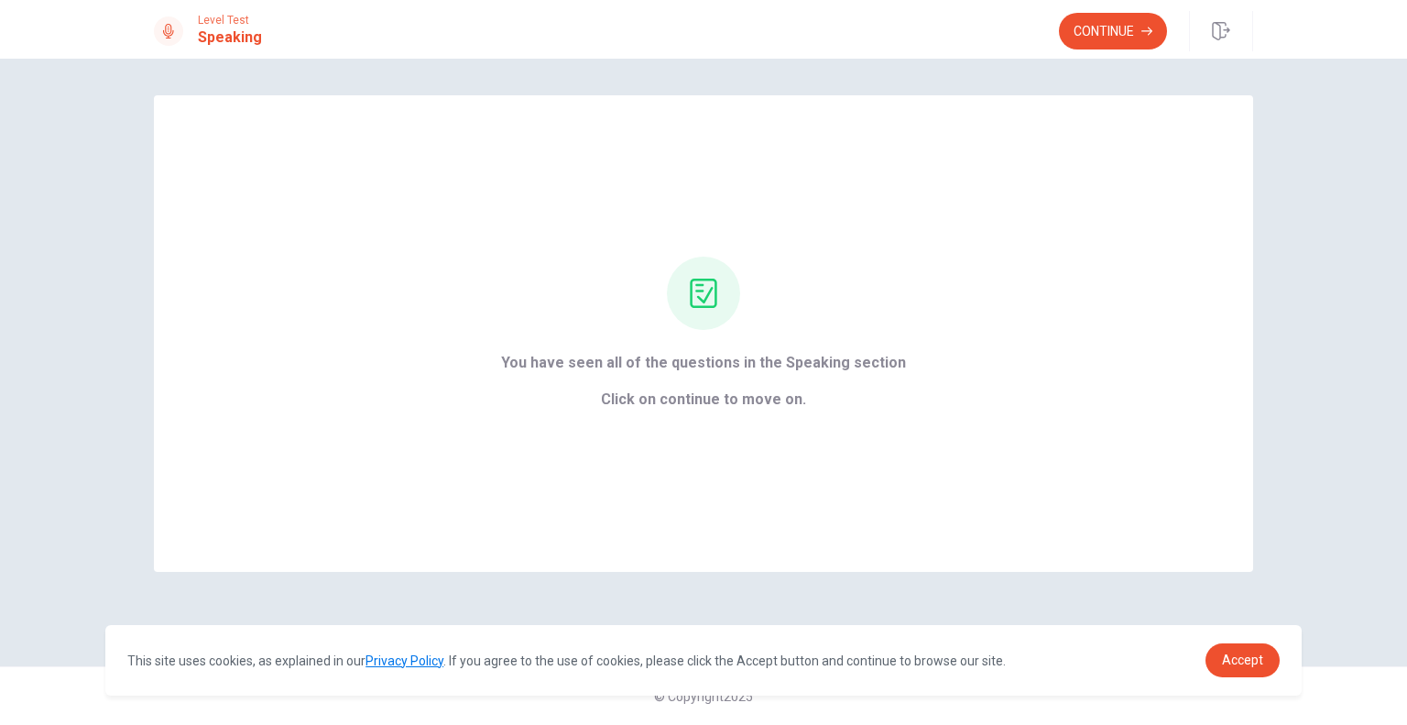
scroll to position [0, 0]
click at [695, 301] on icon at bounding box center [703, 293] width 29 height 29
click at [627, 395] on span "Click on continue to move on." at bounding box center [703, 399] width 405 height 22
click at [632, 402] on span "Click on continue to move on." at bounding box center [703, 399] width 405 height 22
click at [1096, 32] on button "Continue" at bounding box center [1113, 31] width 108 height 37
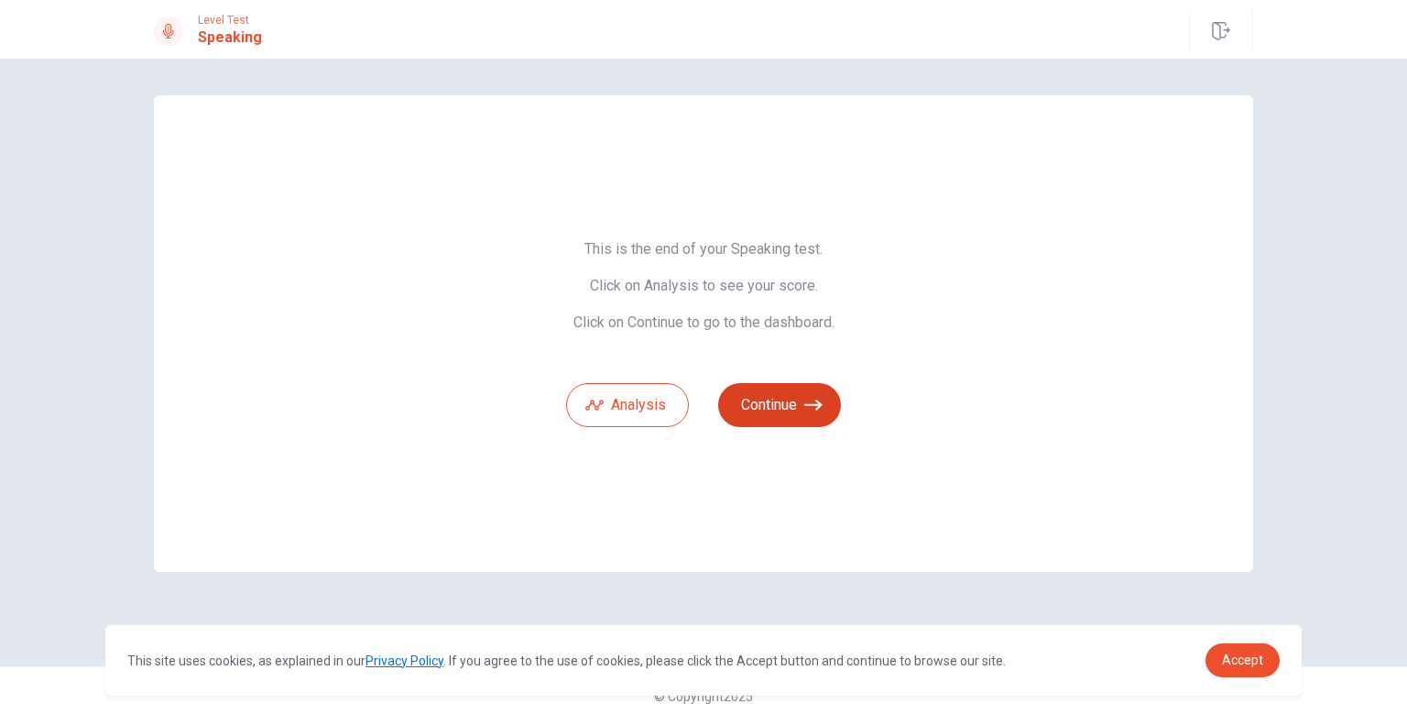
click at [777, 399] on button "Continue" at bounding box center [779, 405] width 123 height 44
